Goal: Information Seeking & Learning: Learn about a topic

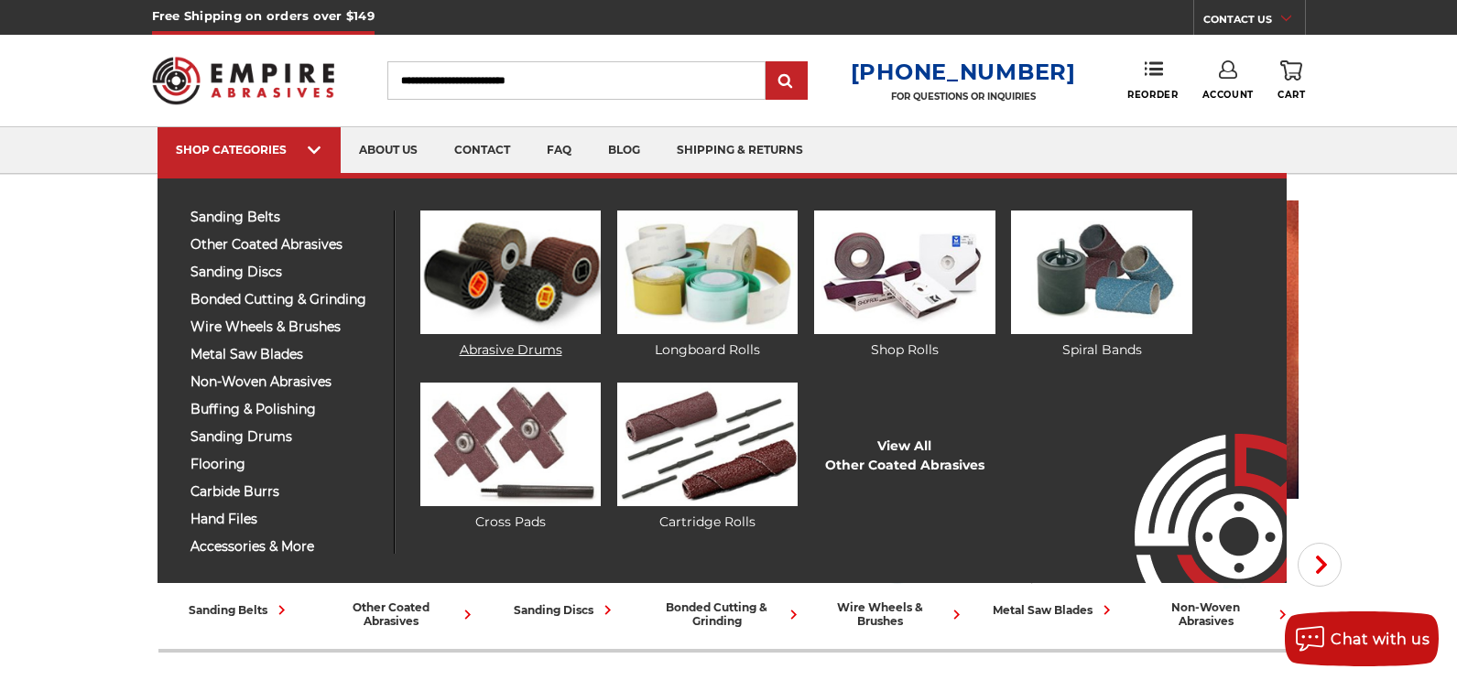
click at [519, 348] on link "Abrasive Drums" at bounding box center [510, 285] width 180 height 149
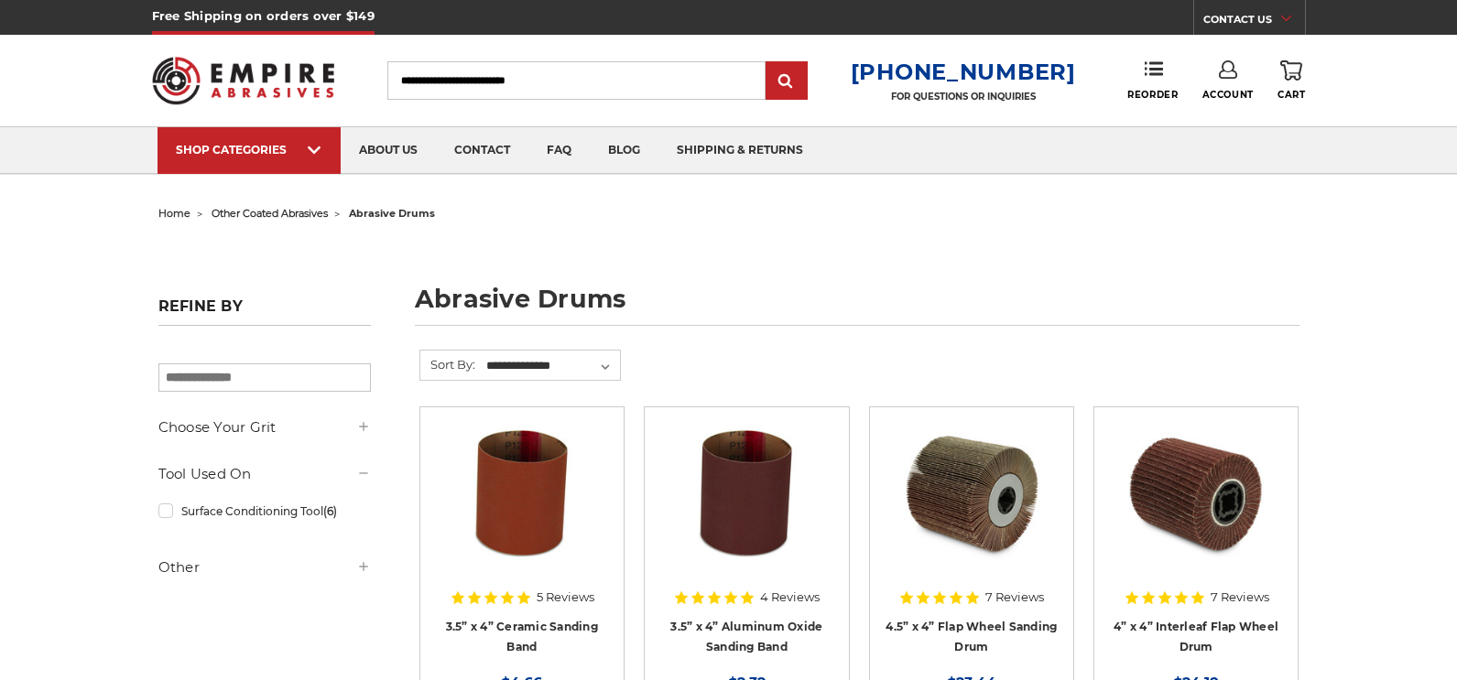
scroll to position [92, 0]
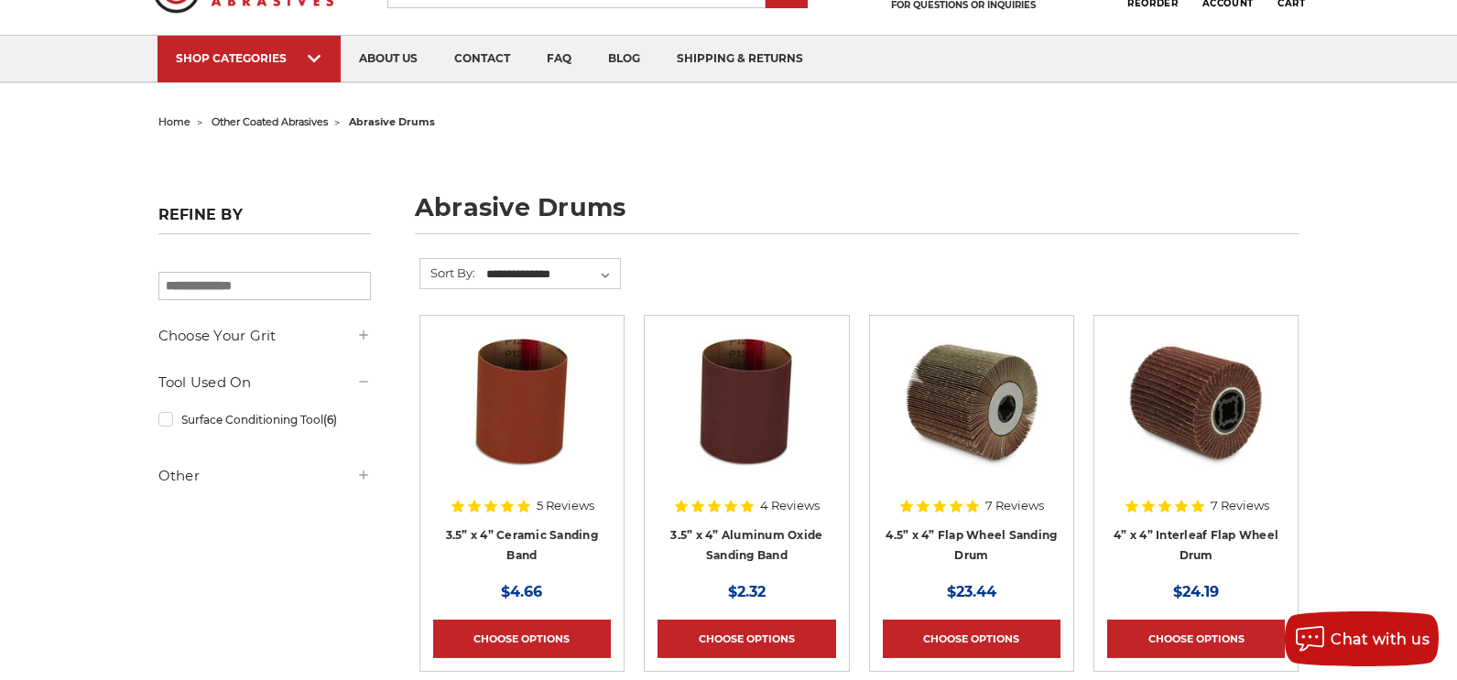
click at [348, 347] on h5 "Choose Your Grit" at bounding box center [264, 336] width 212 height 22
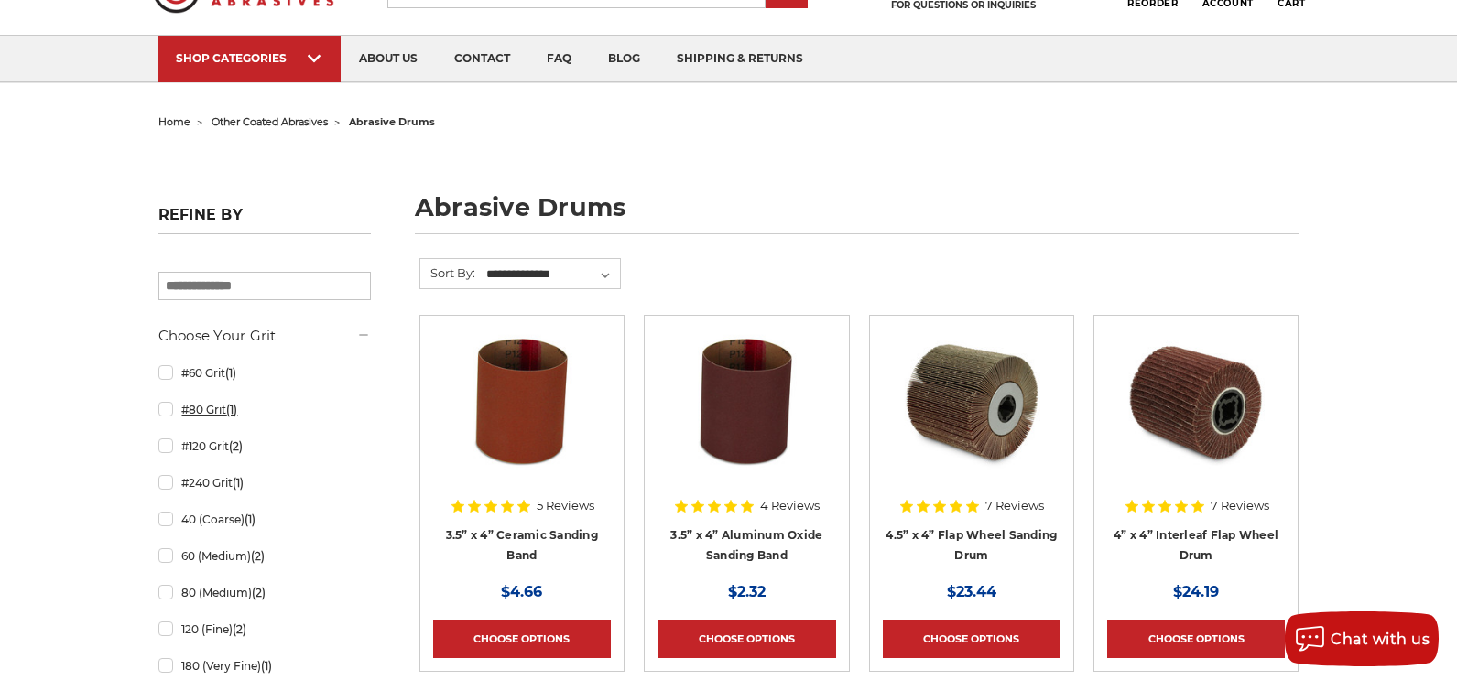
click at [168, 411] on link "#80 Grit (1)" at bounding box center [264, 410] width 212 height 32
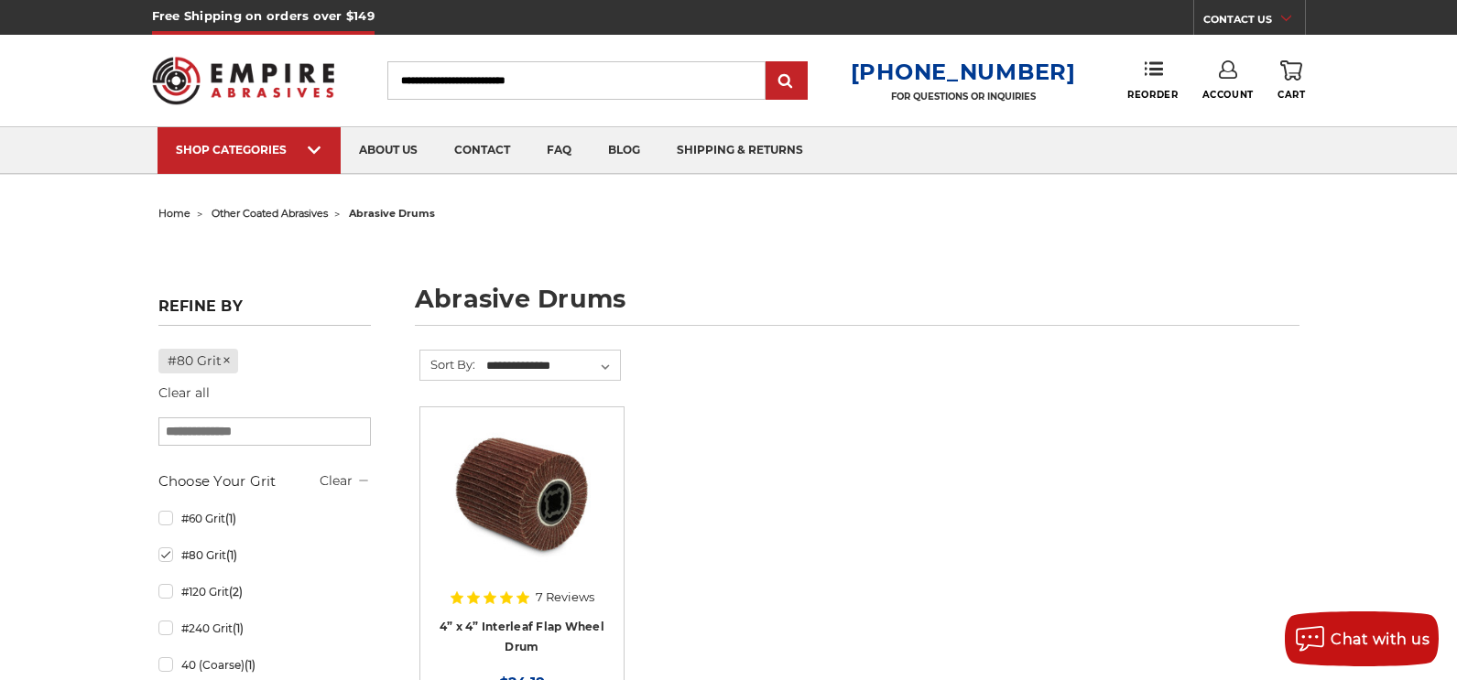
click at [586, 73] on input "Search" at bounding box center [576, 80] width 378 height 38
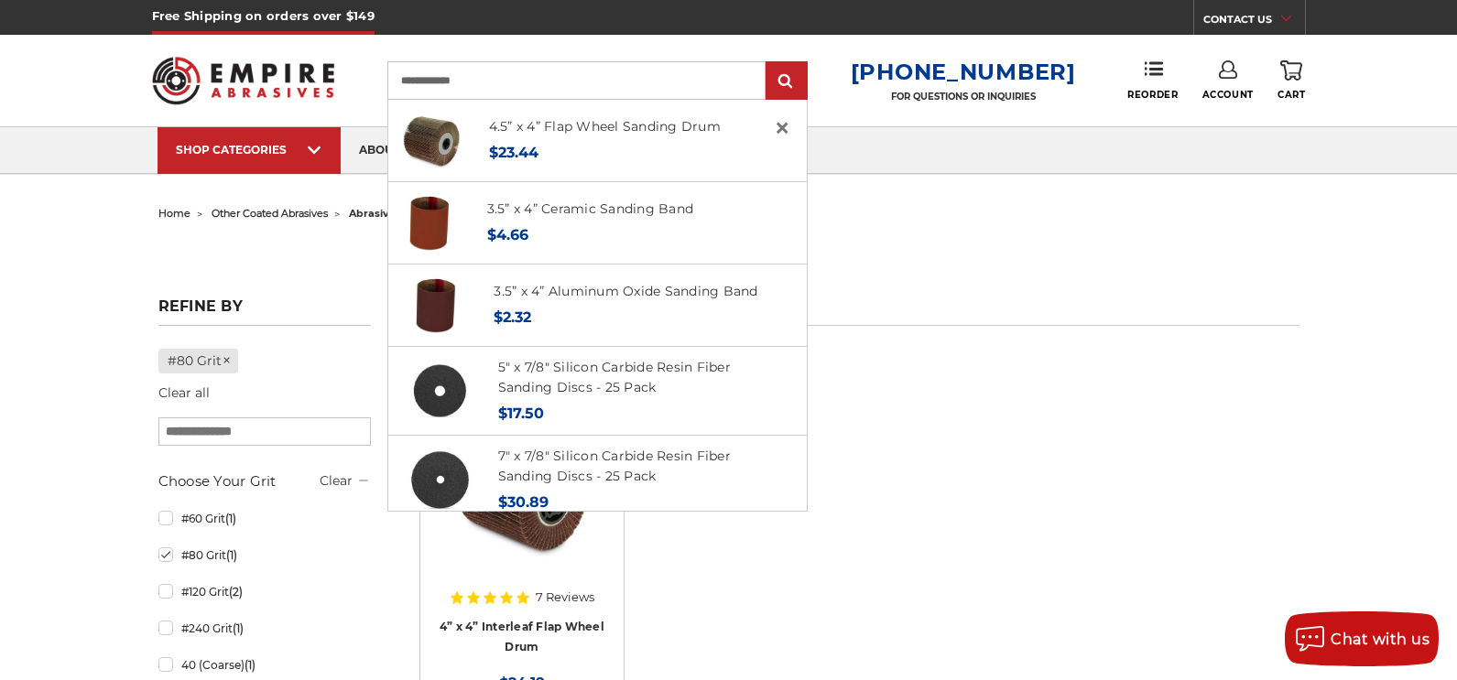
type input "**********"
click at [768, 63] on input "submit" at bounding box center [786, 81] width 37 height 37
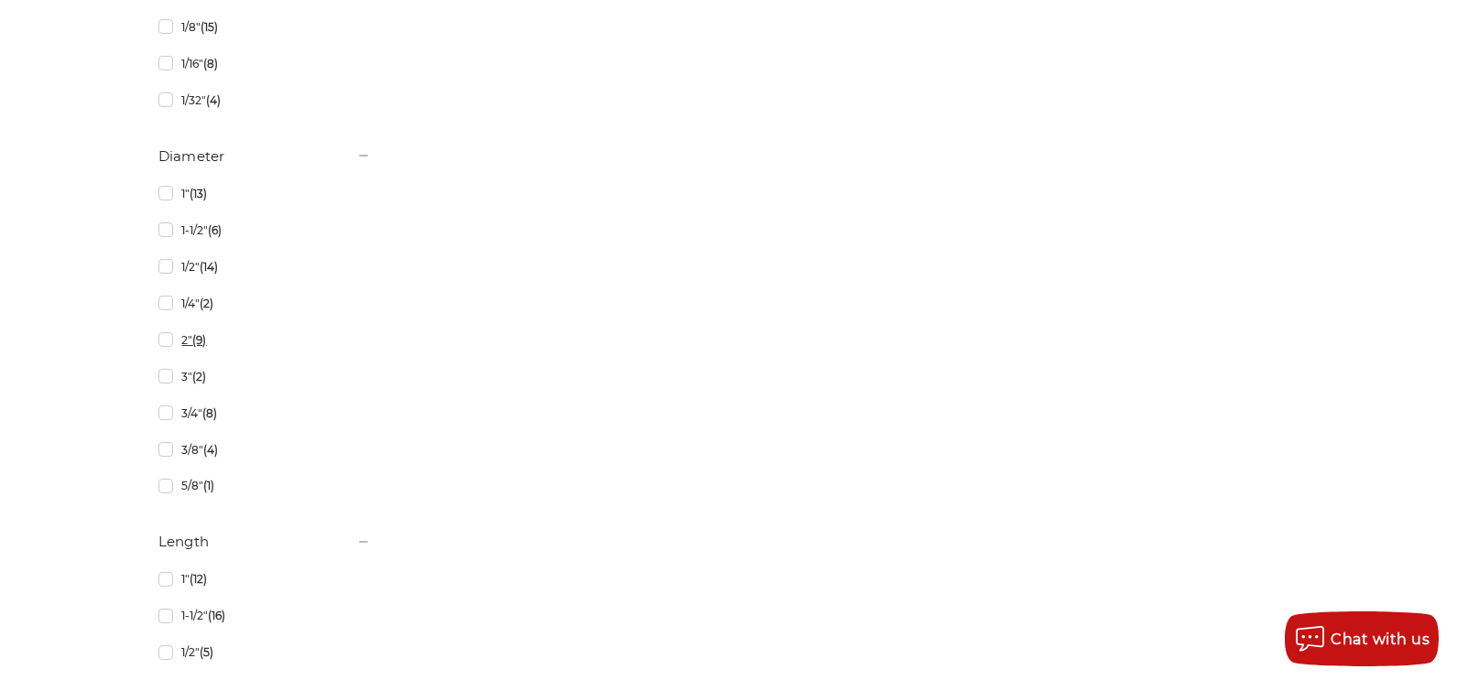
scroll to position [3297, 0]
click at [165, 199] on link "1" (13)" at bounding box center [264, 195] width 212 height 32
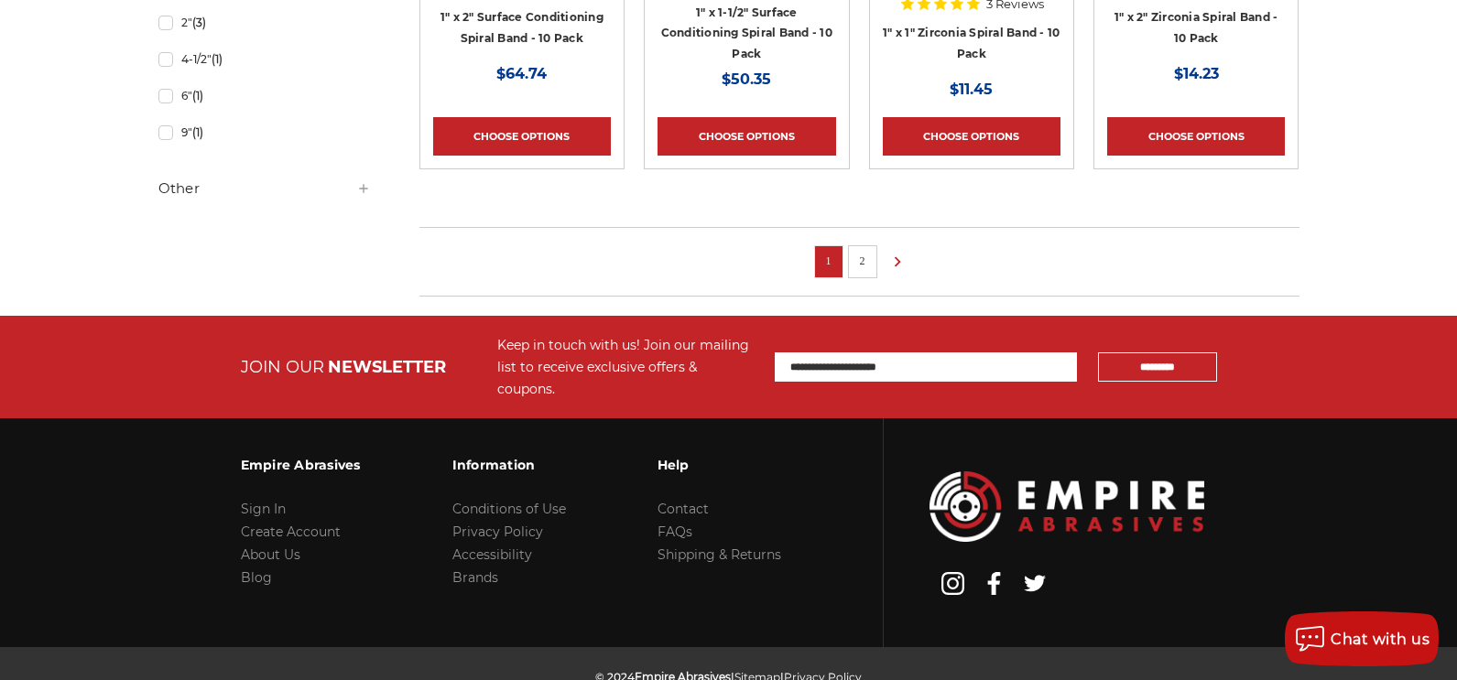
scroll to position [1619, 0]
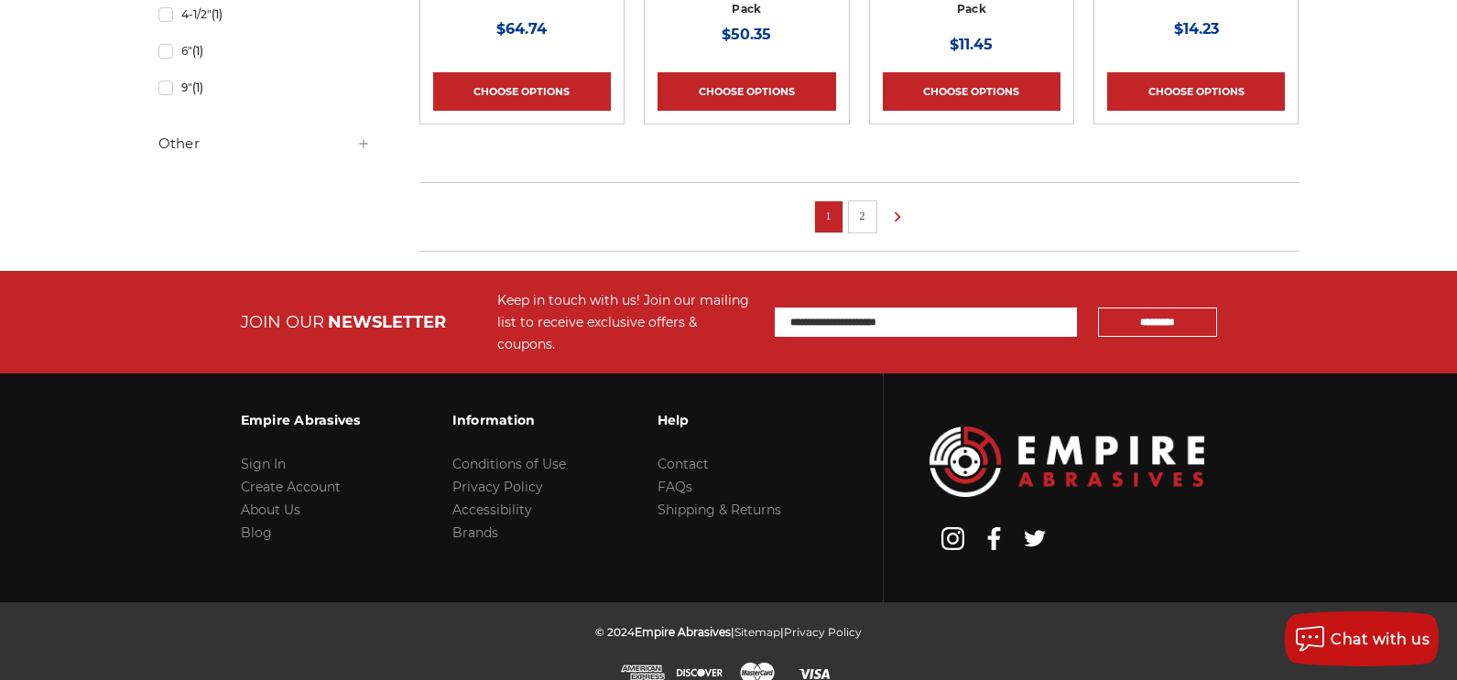
click at [882, 201] on li at bounding box center [893, 217] width 23 height 33
click at [872, 215] on link "2" at bounding box center [863, 216] width 18 height 20
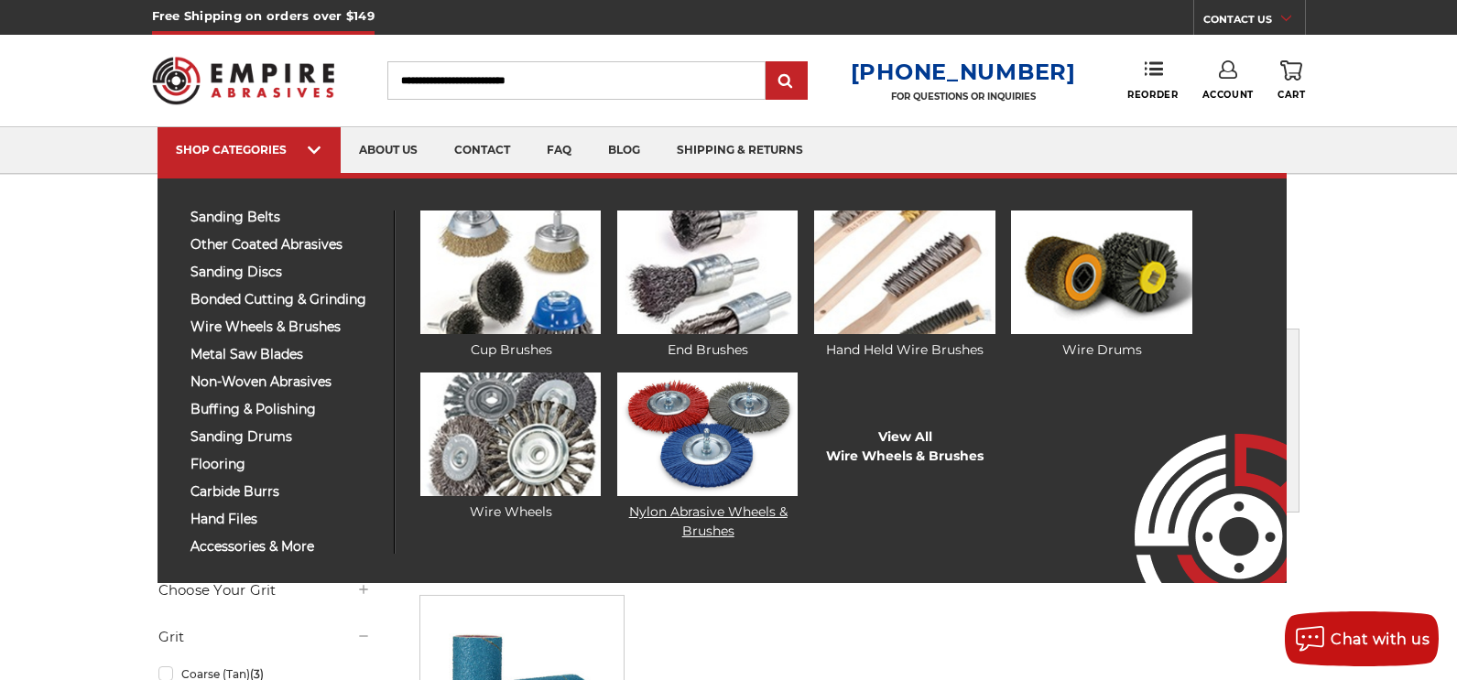
click at [724, 507] on link "Nylon Abrasive Wheels & Brushes" at bounding box center [707, 457] width 180 height 169
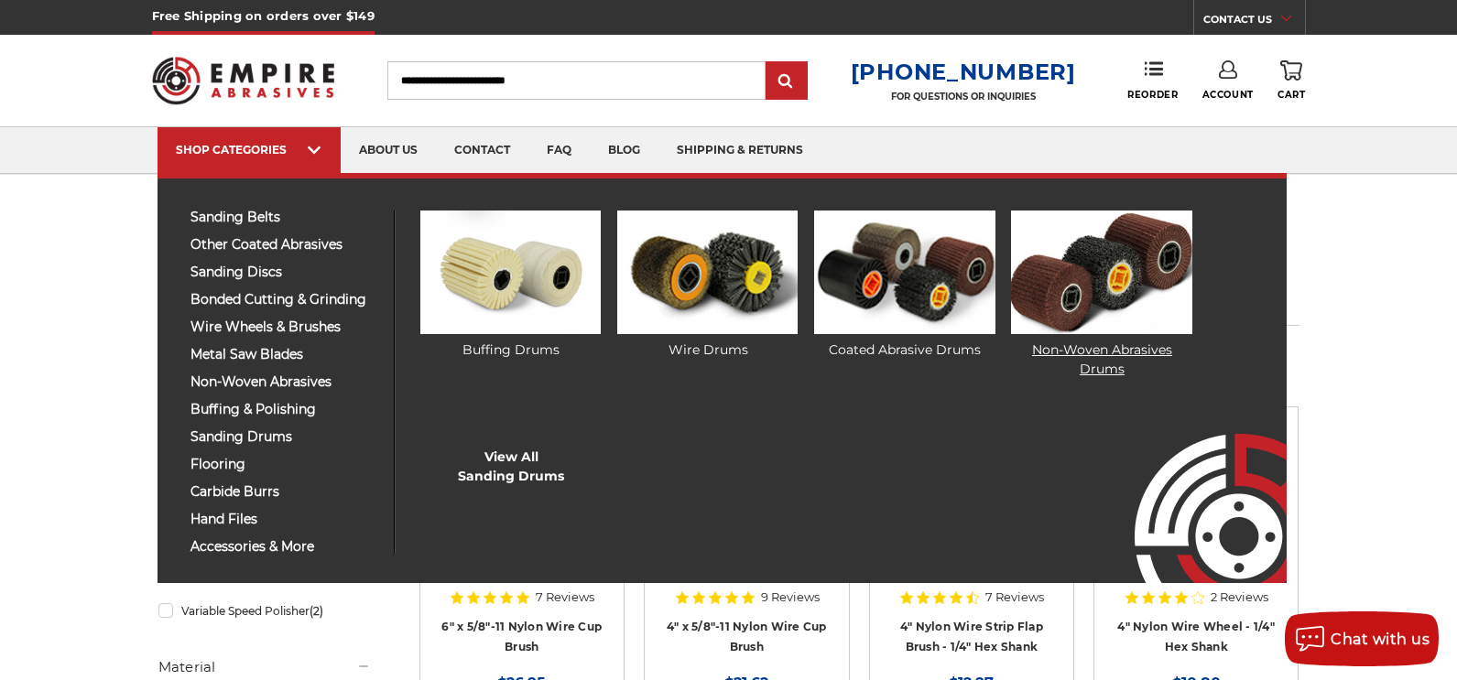
click at [1057, 365] on link "Non-Woven Abrasives Drums" at bounding box center [1101, 295] width 180 height 169
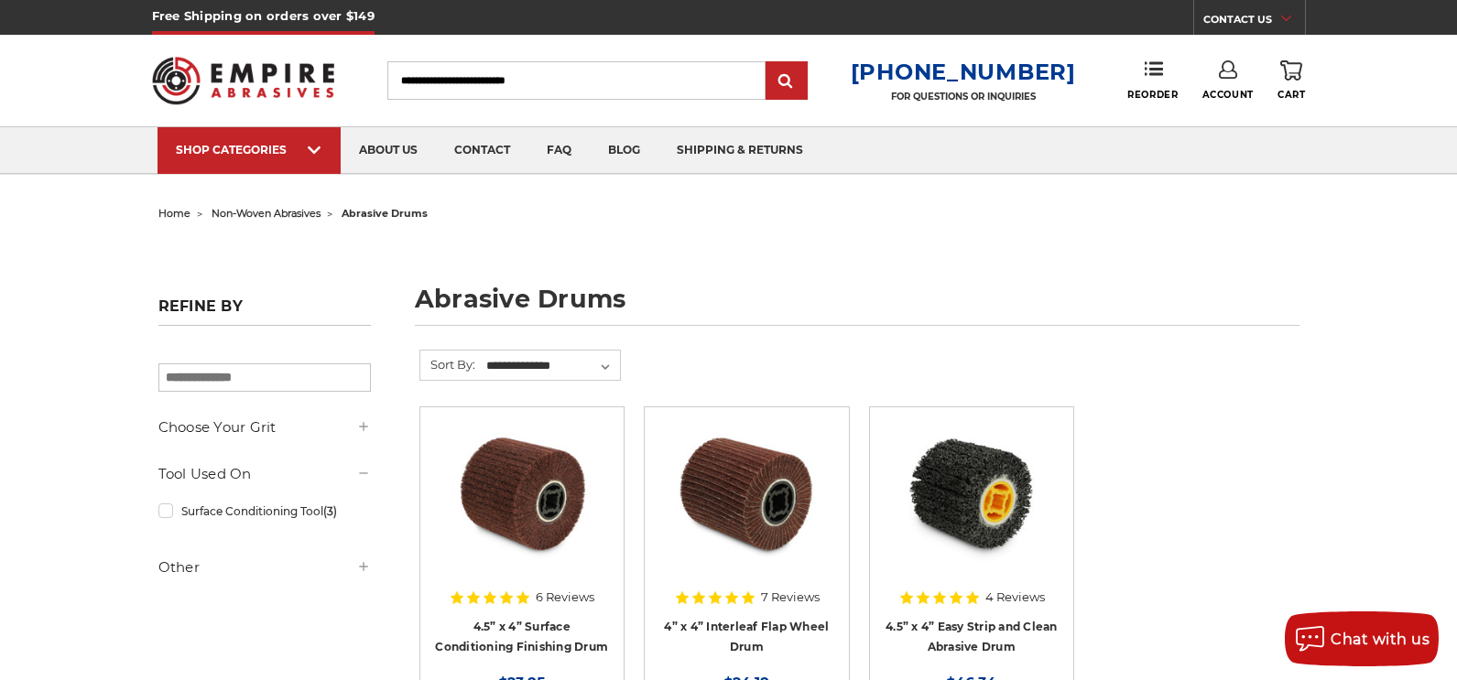
scroll to position [92, 0]
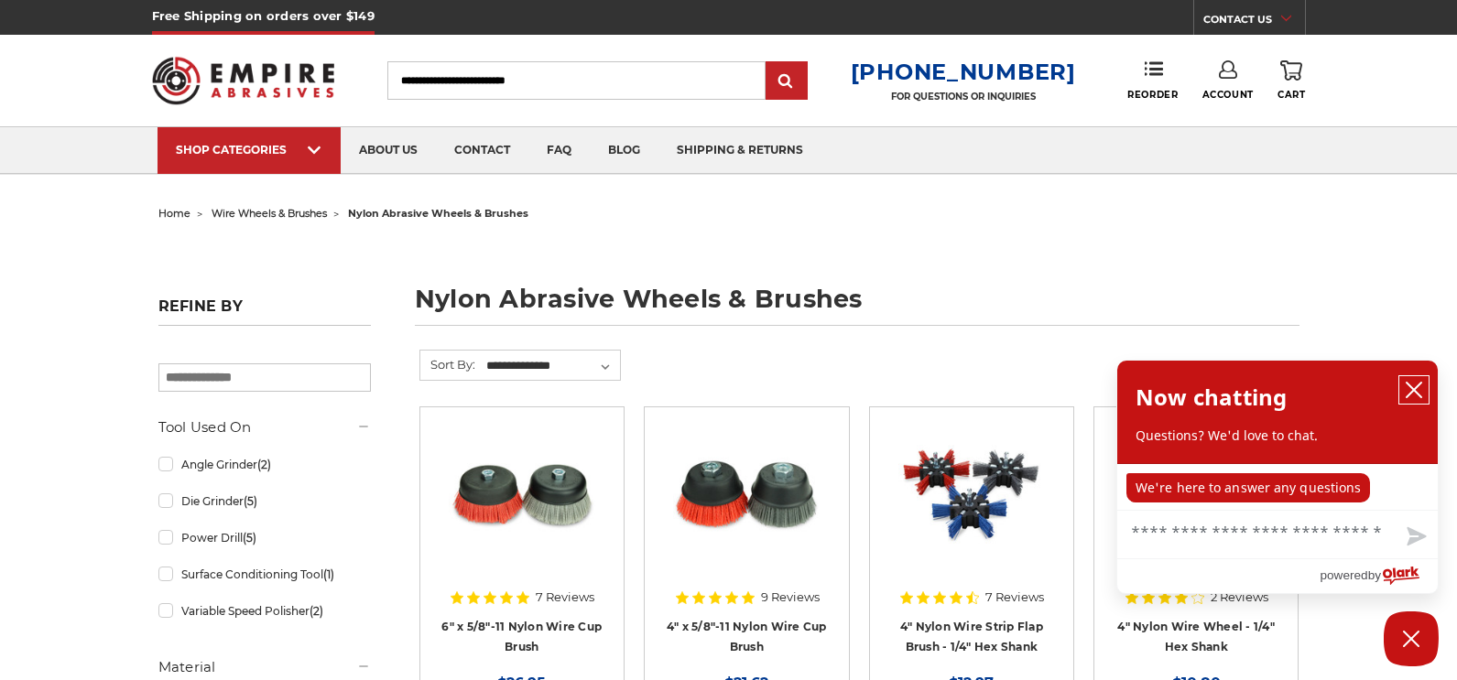
click at [1418, 384] on icon "close chatbox" at bounding box center [1414, 390] width 18 height 18
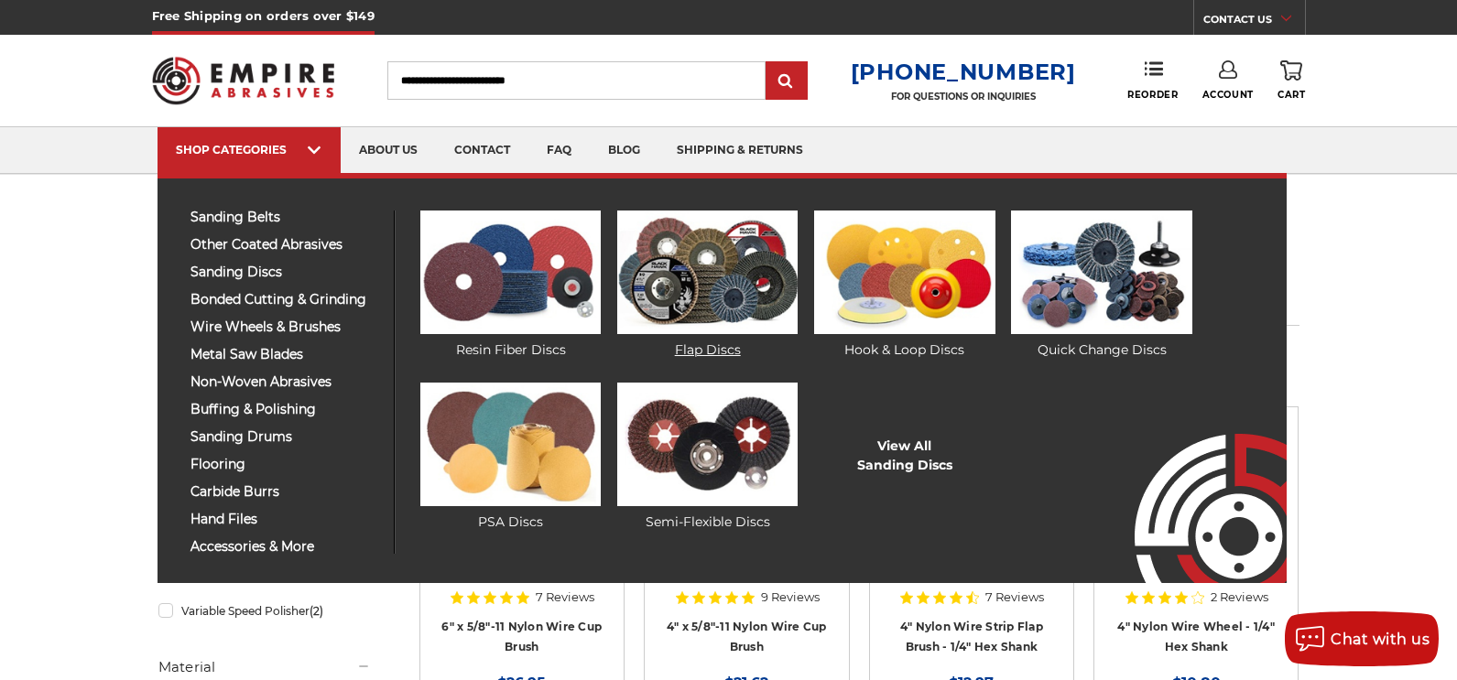
click at [741, 342] on link "Flap Discs" at bounding box center [707, 285] width 180 height 149
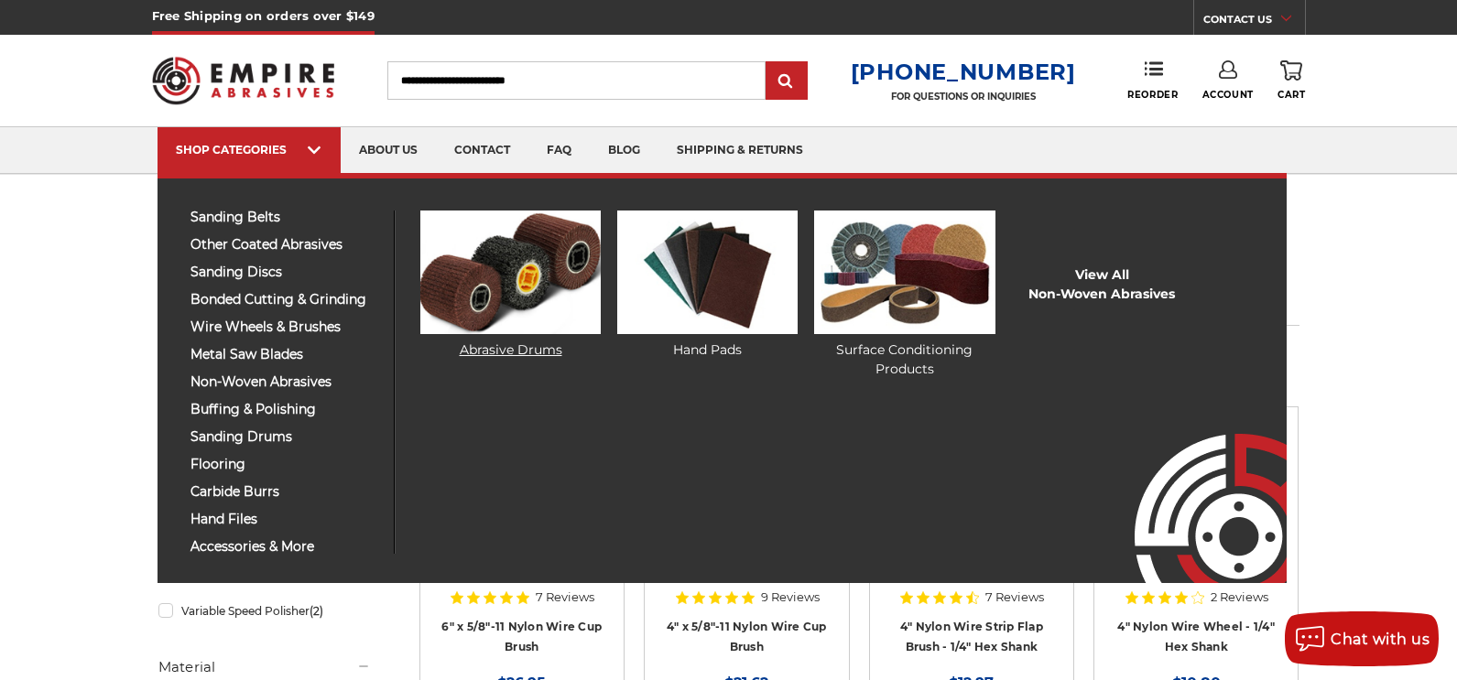
click at [538, 322] on img at bounding box center [510, 273] width 180 height 124
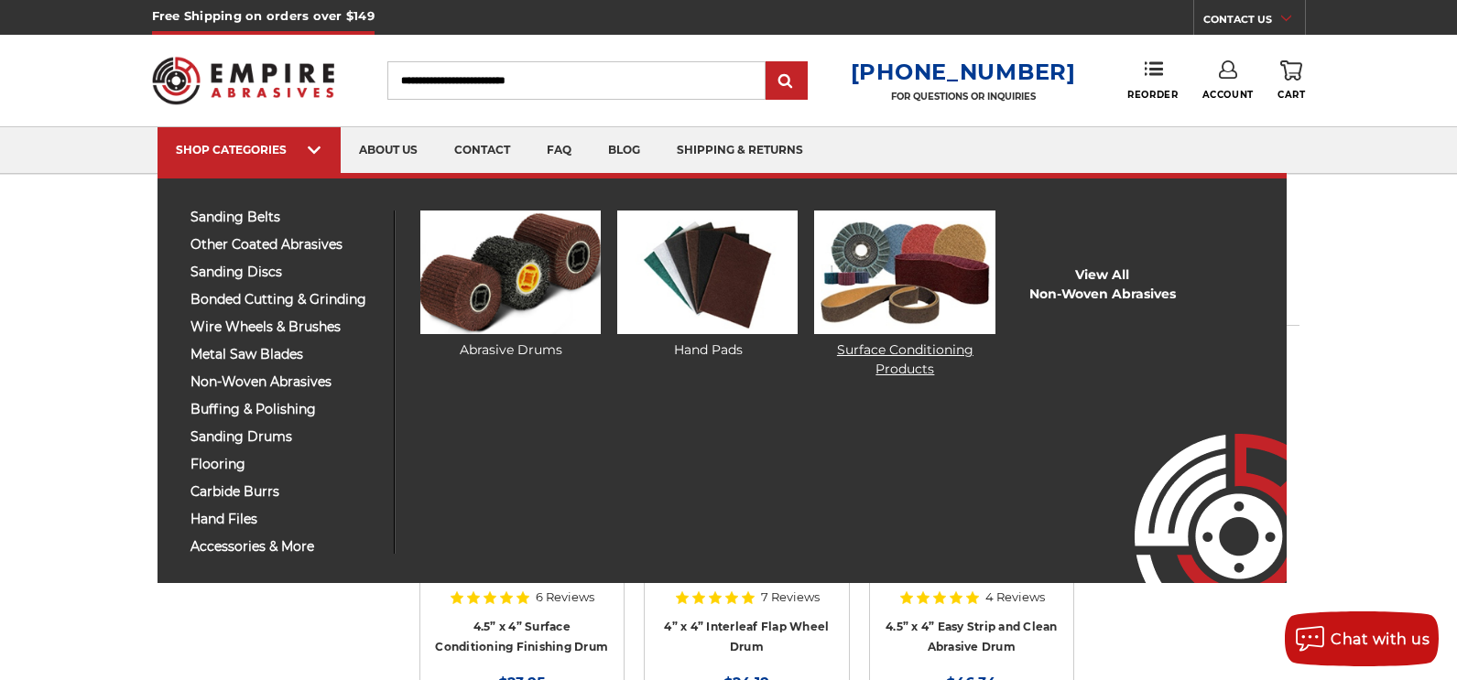
click at [942, 364] on link "Surface Conditioning Products" at bounding box center [904, 295] width 180 height 169
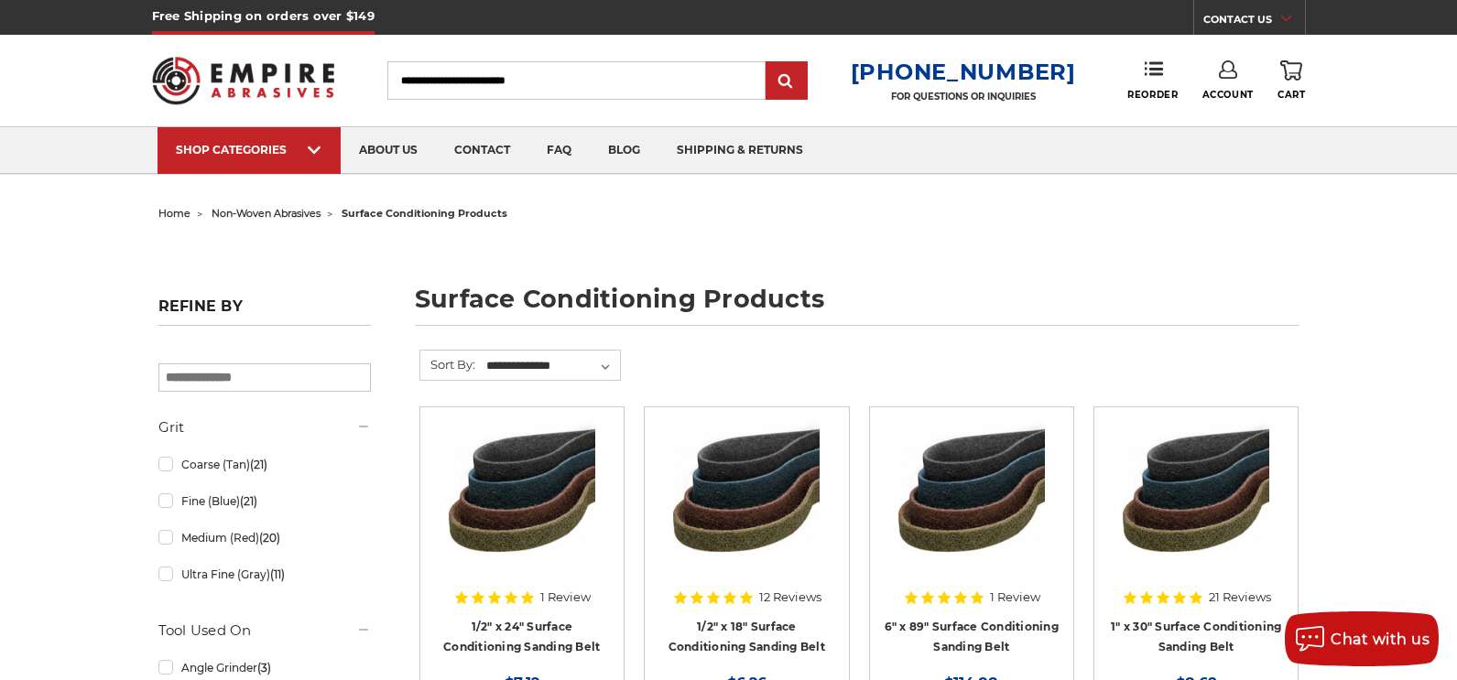
click at [544, 84] on input "Search" at bounding box center [576, 80] width 378 height 38
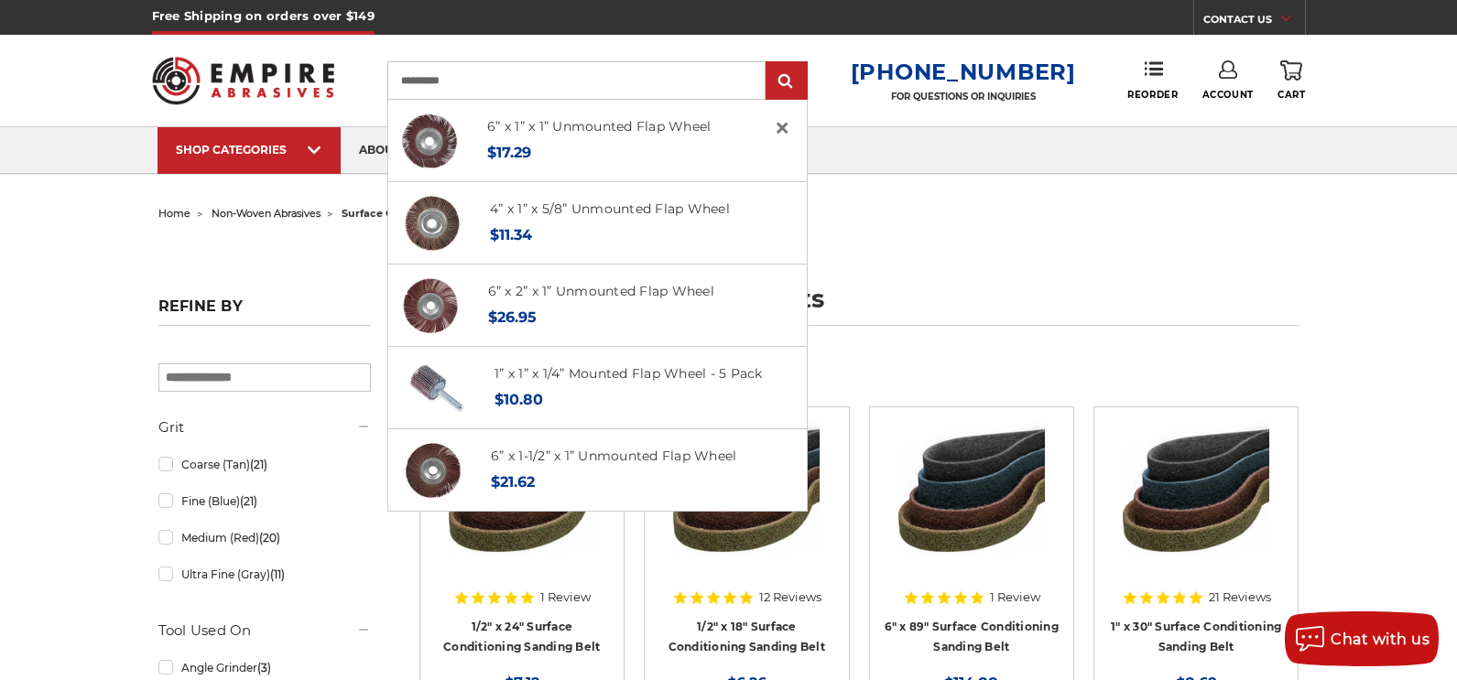
type input "**********"
click at [768, 63] on input "submit" at bounding box center [786, 81] width 37 height 37
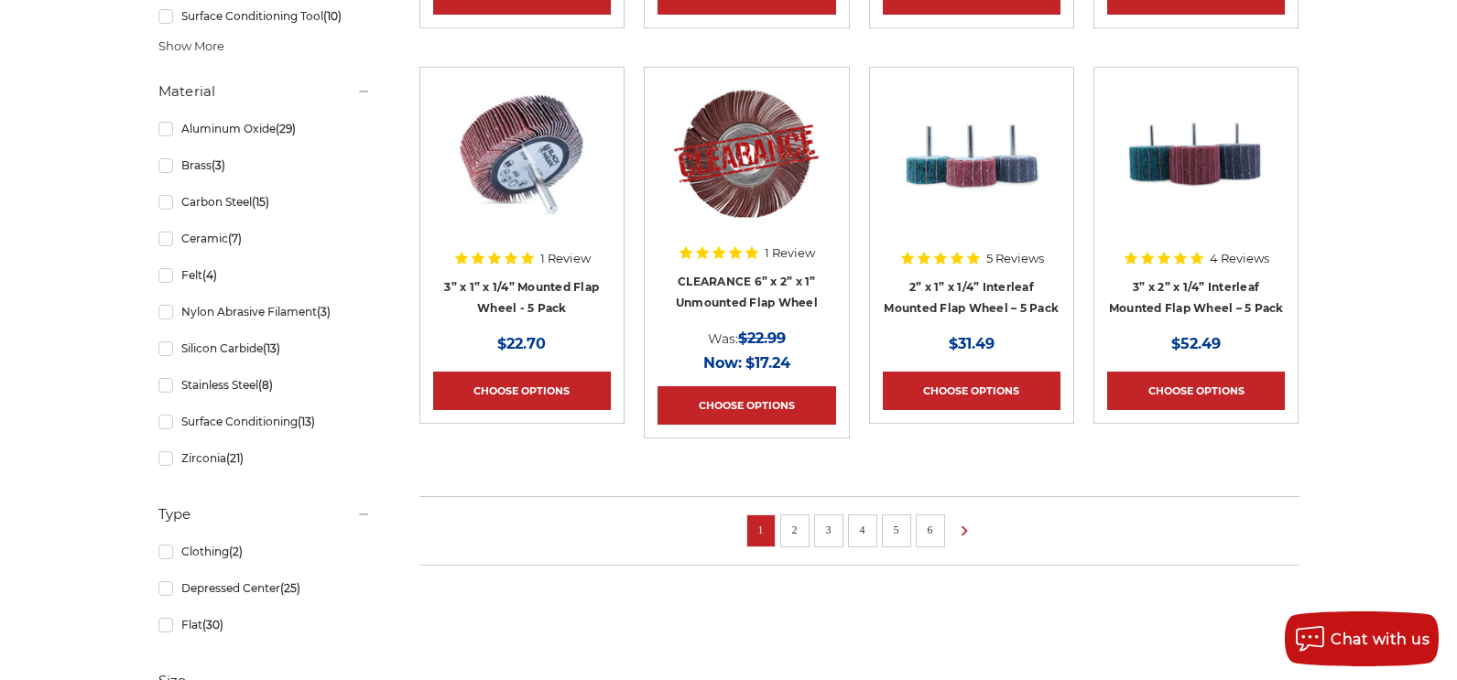
scroll to position [1350, 0]
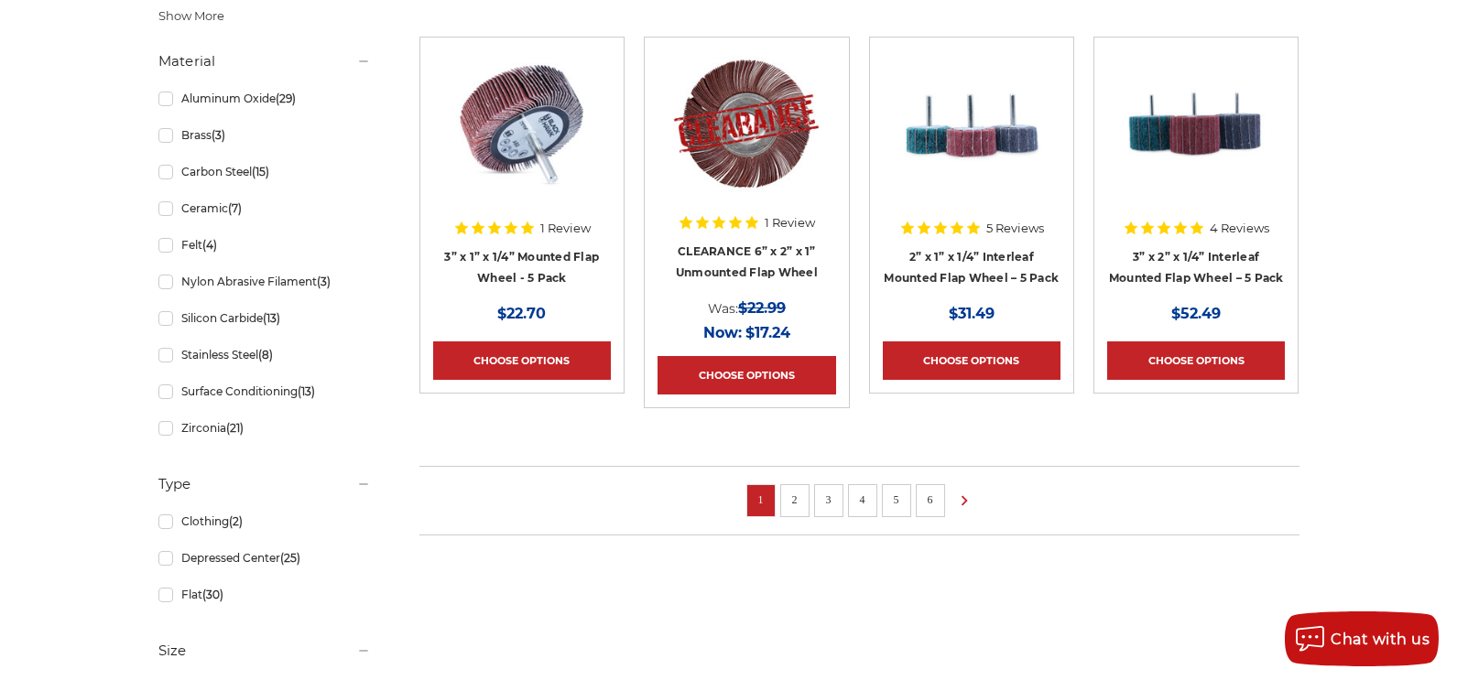
click at [798, 493] on link "2" at bounding box center [795, 500] width 18 height 20
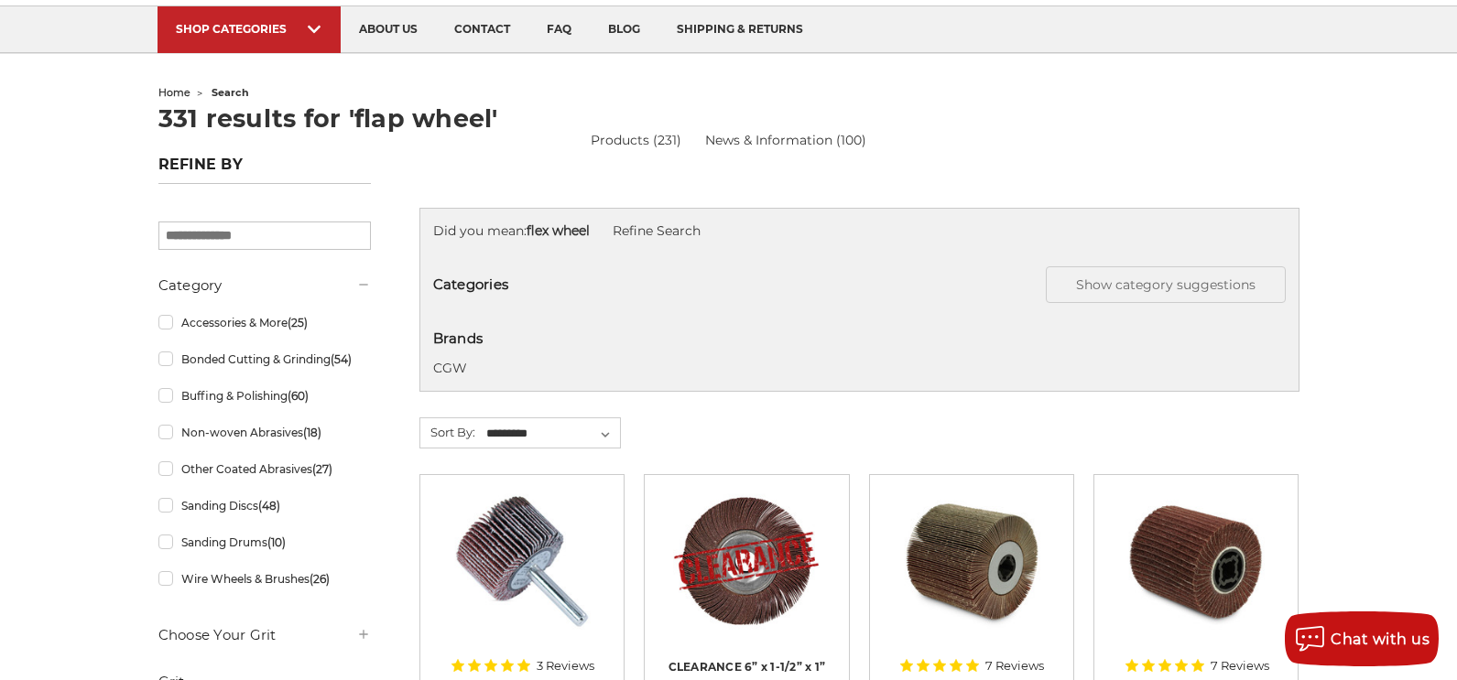
scroll to position [275, 0]
